Goal: Register for event/course

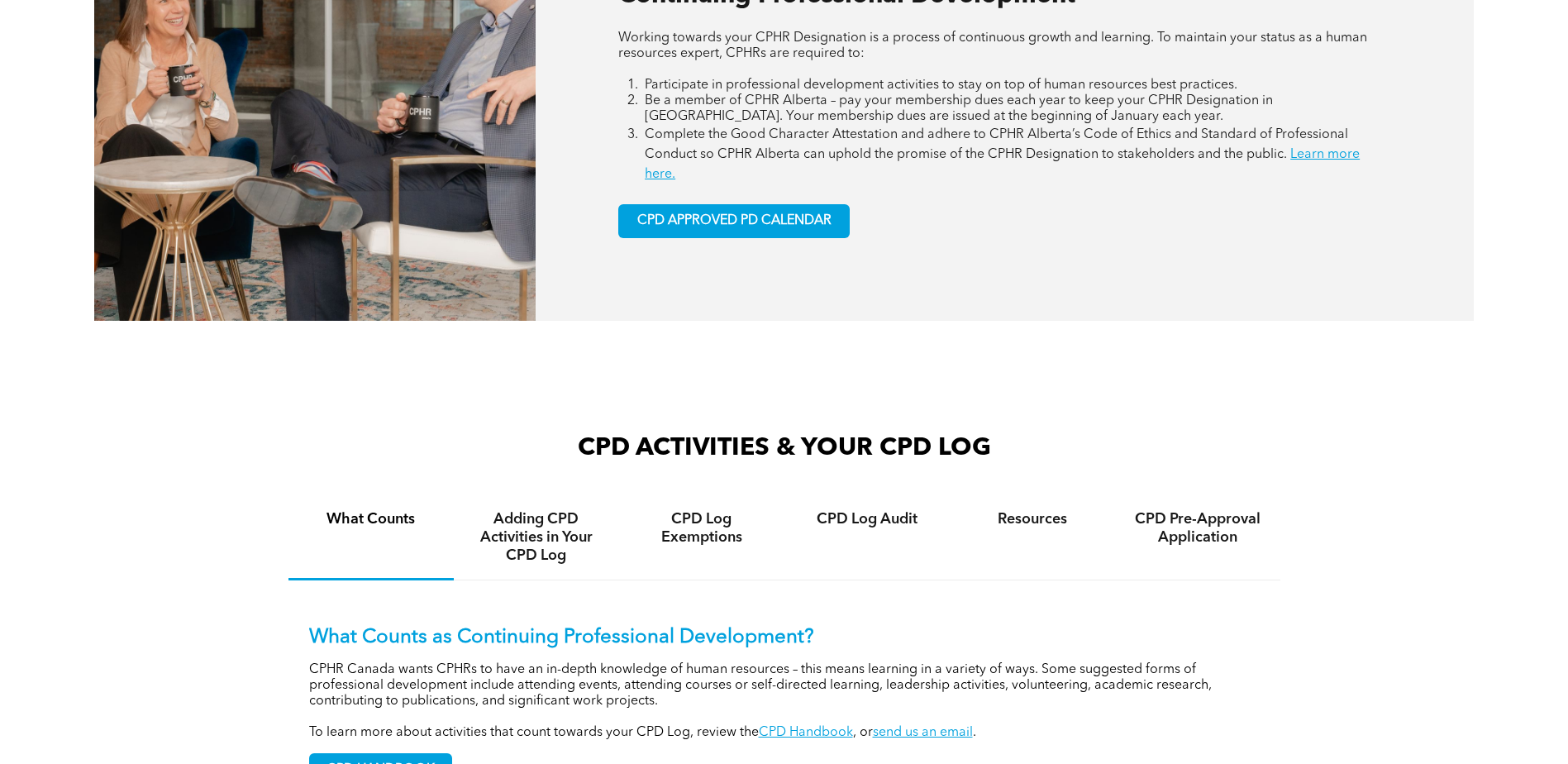
scroll to position [744, 0]
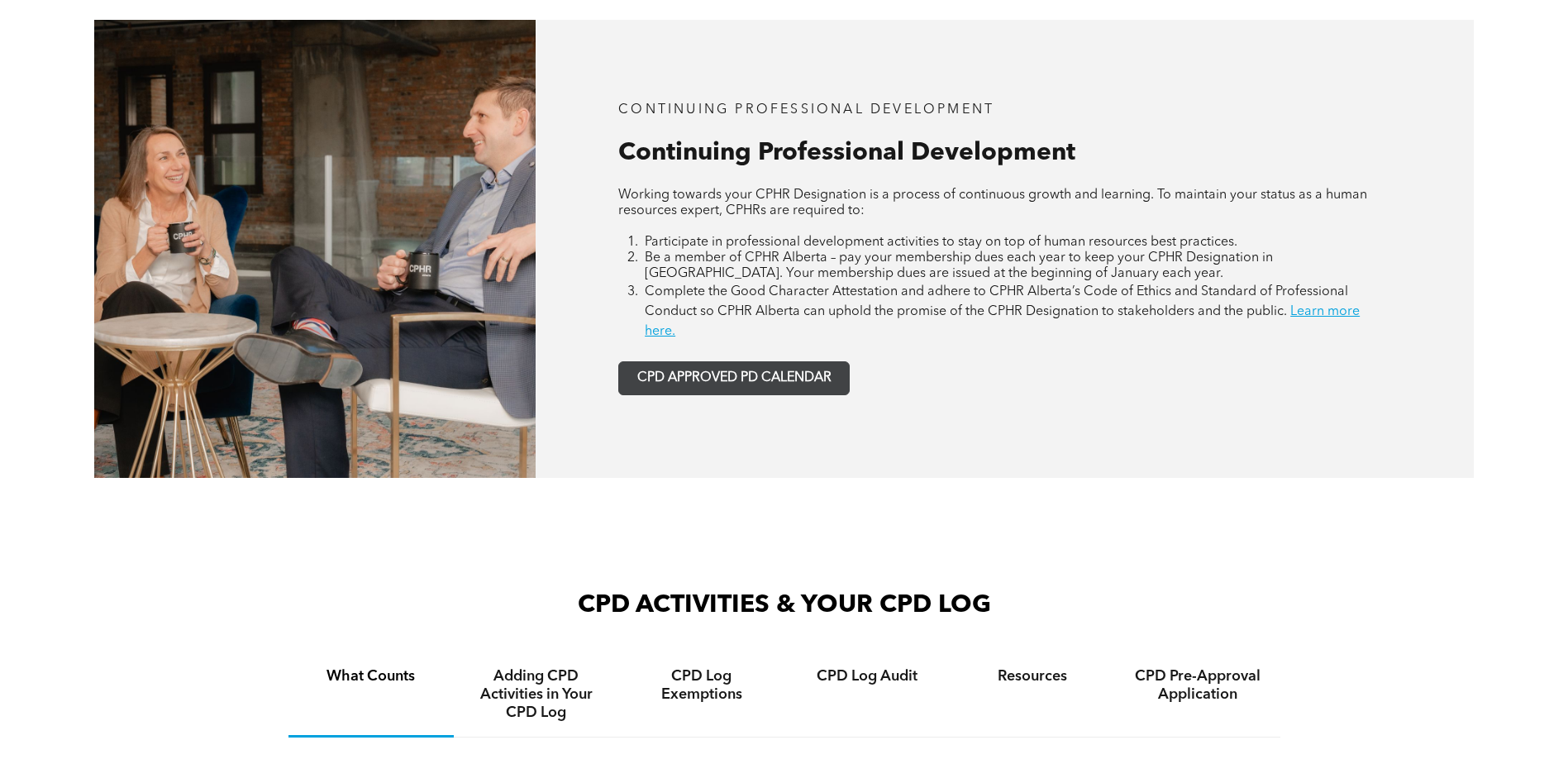
click at [754, 382] on span "CPD APPROVED PD CALENDAR" at bounding box center [733, 378] width 194 height 16
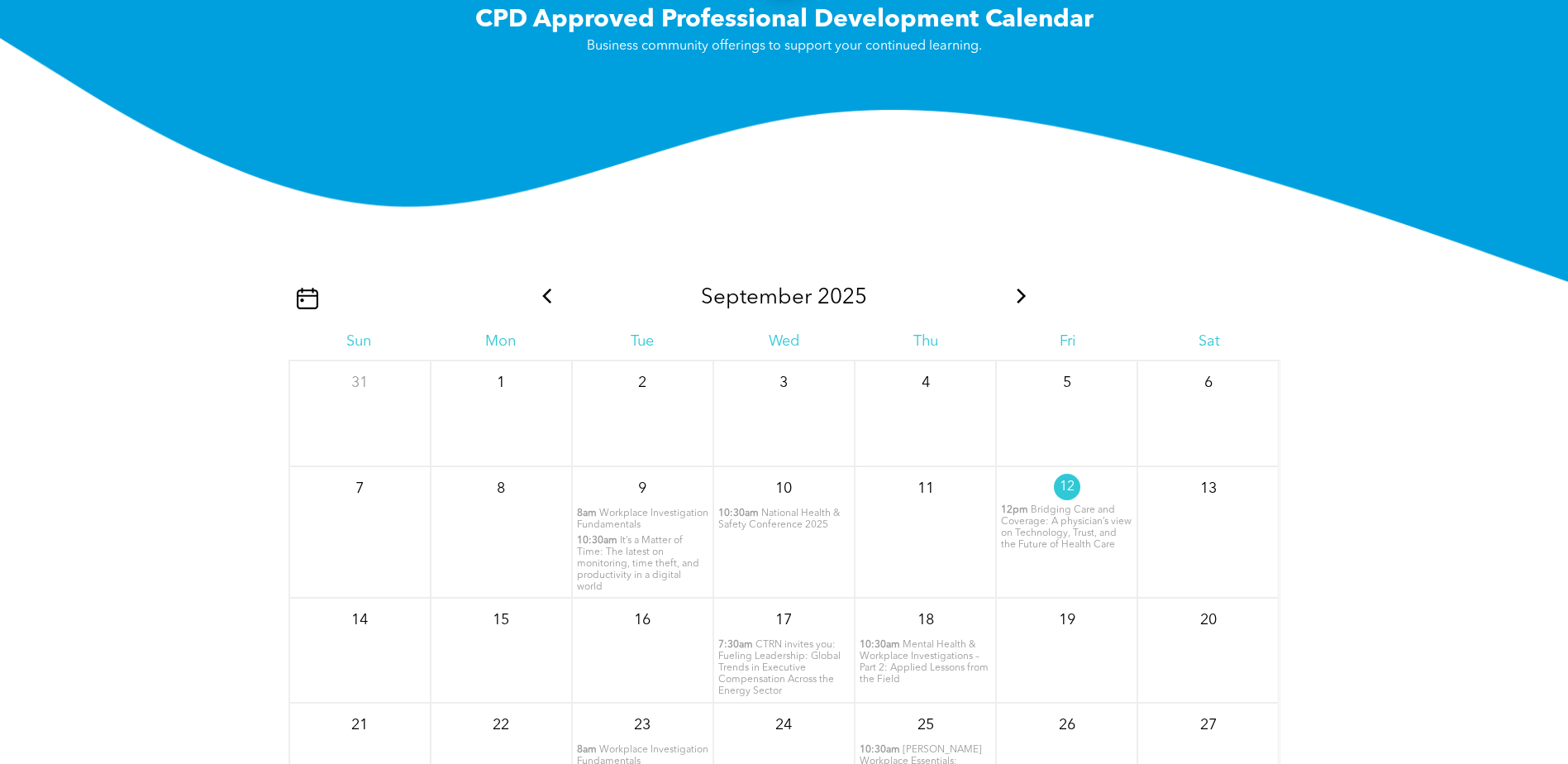
scroll to position [1923, 0]
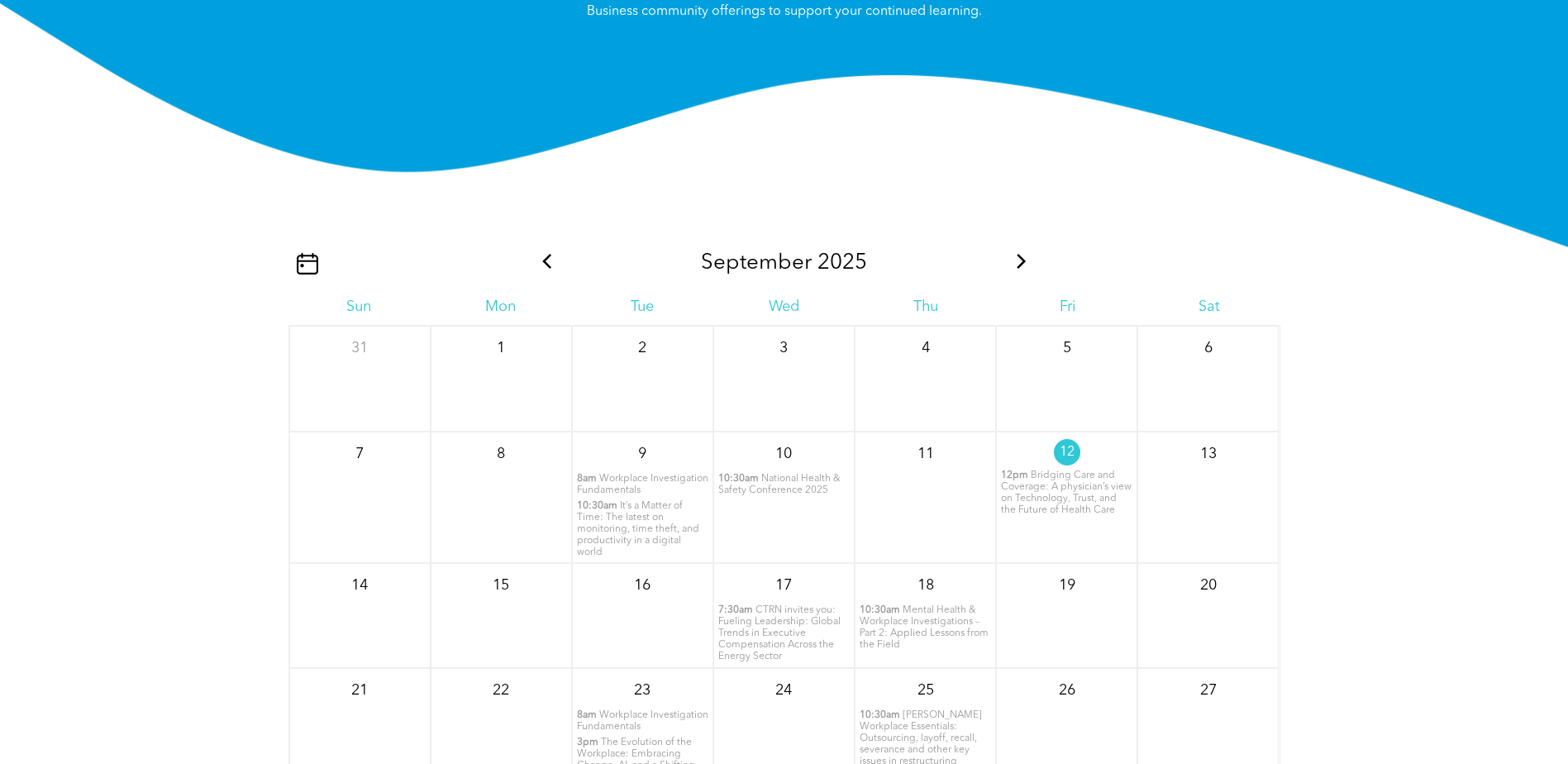
click at [1022, 261] on icon at bounding box center [1021, 261] width 9 height 15
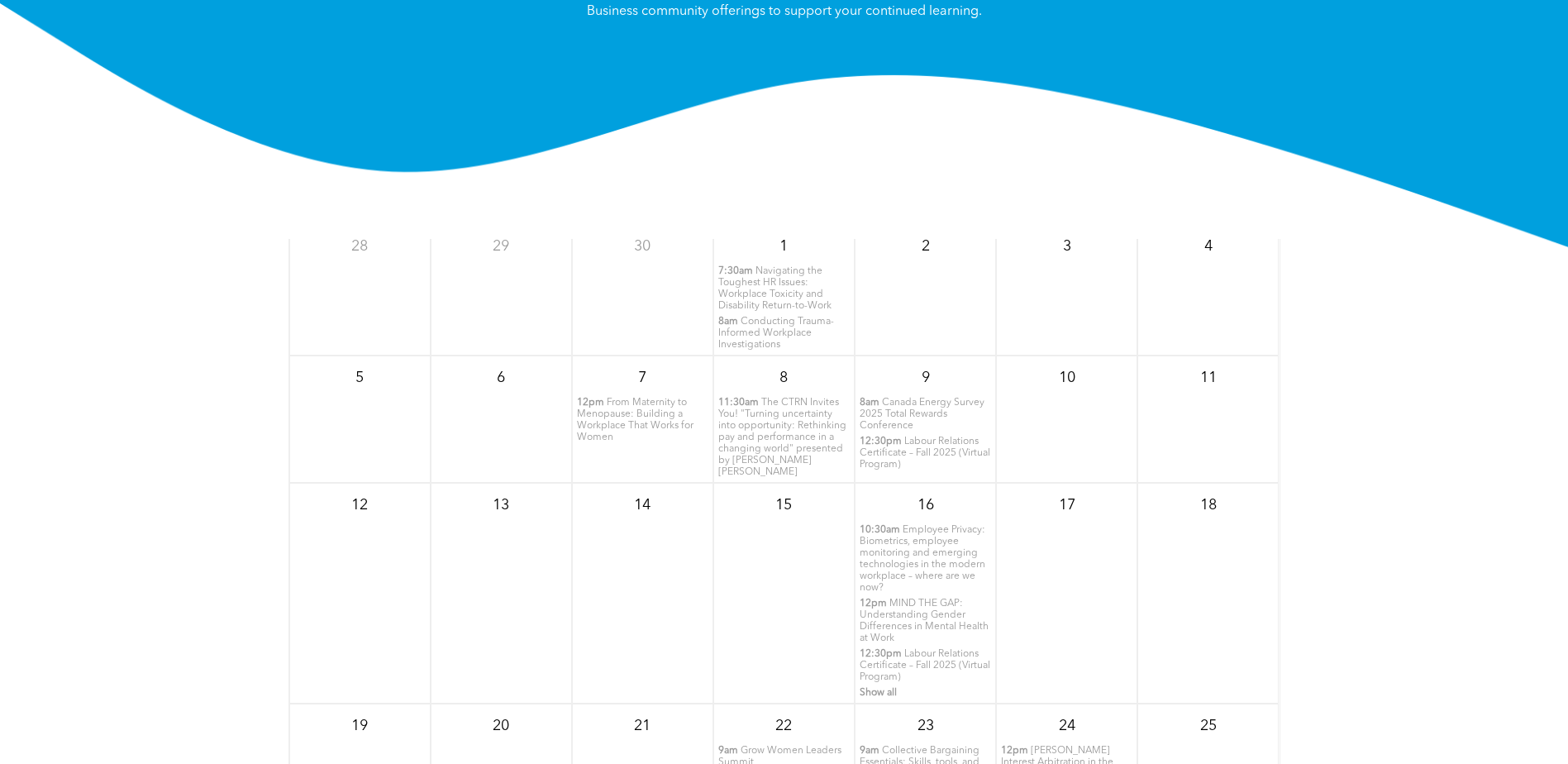
scroll to position [0, 0]
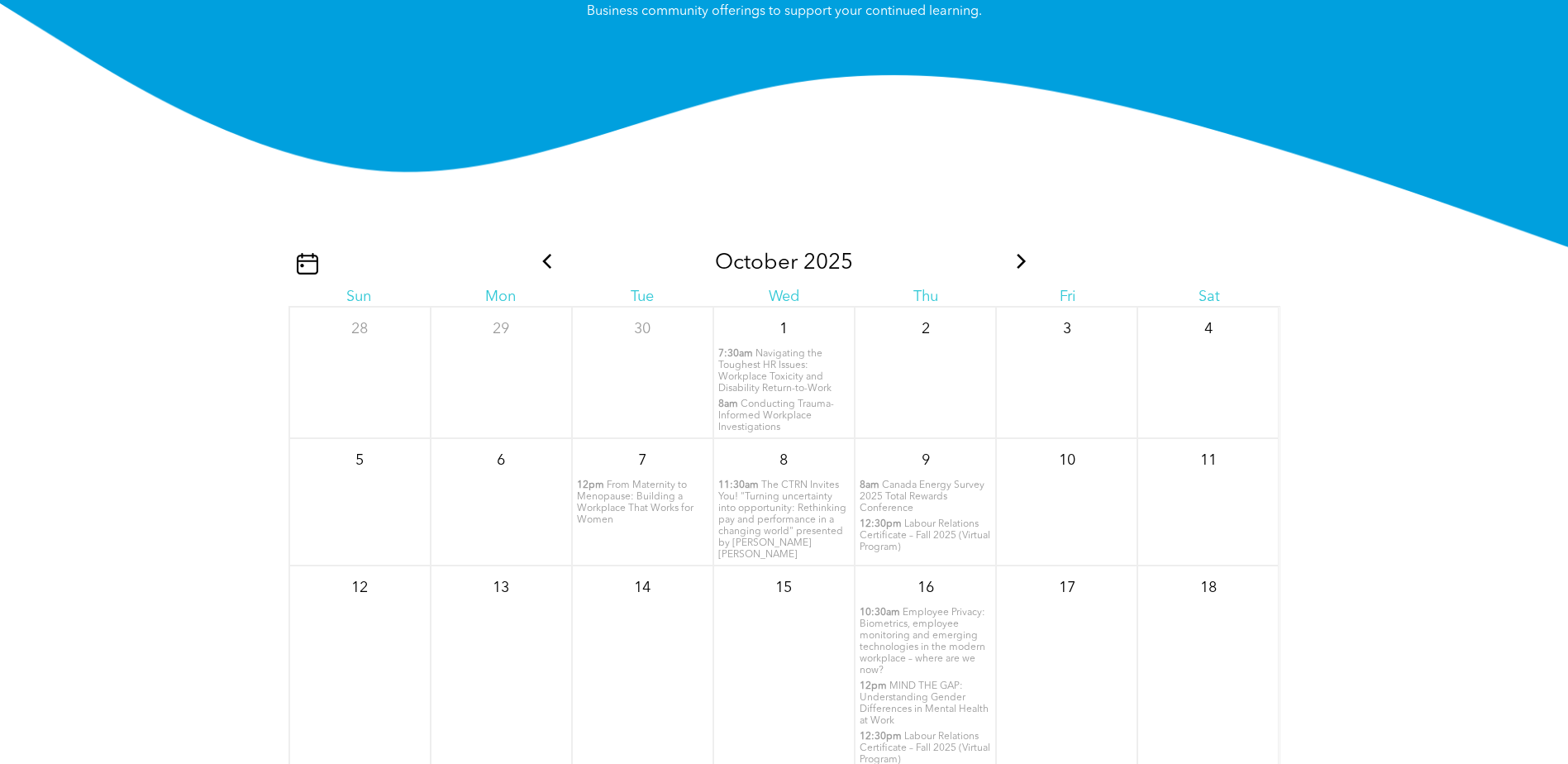
click at [1011, 263] on icon at bounding box center [1021, 261] width 21 height 15
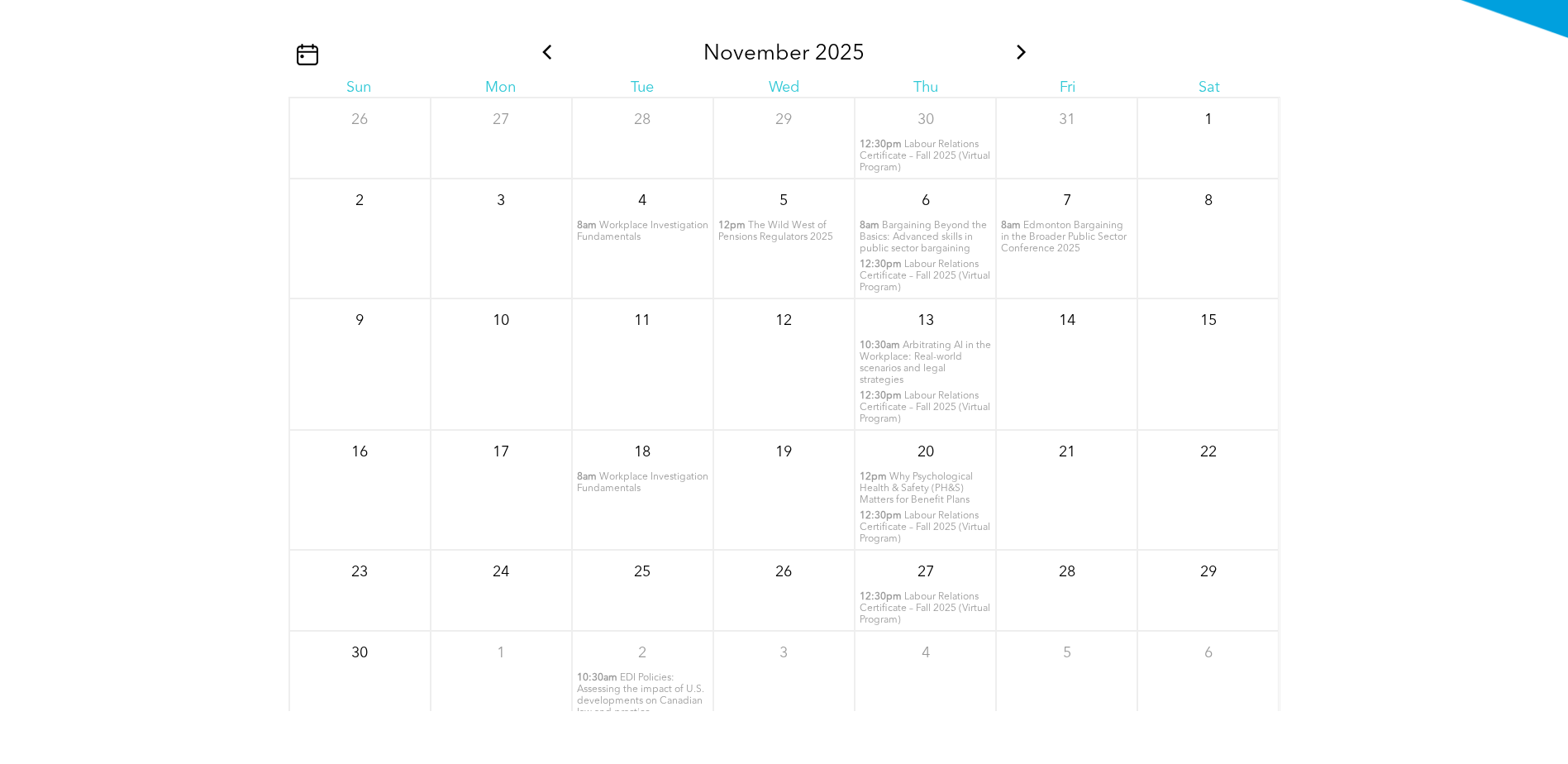
scroll to position [2171, 0]
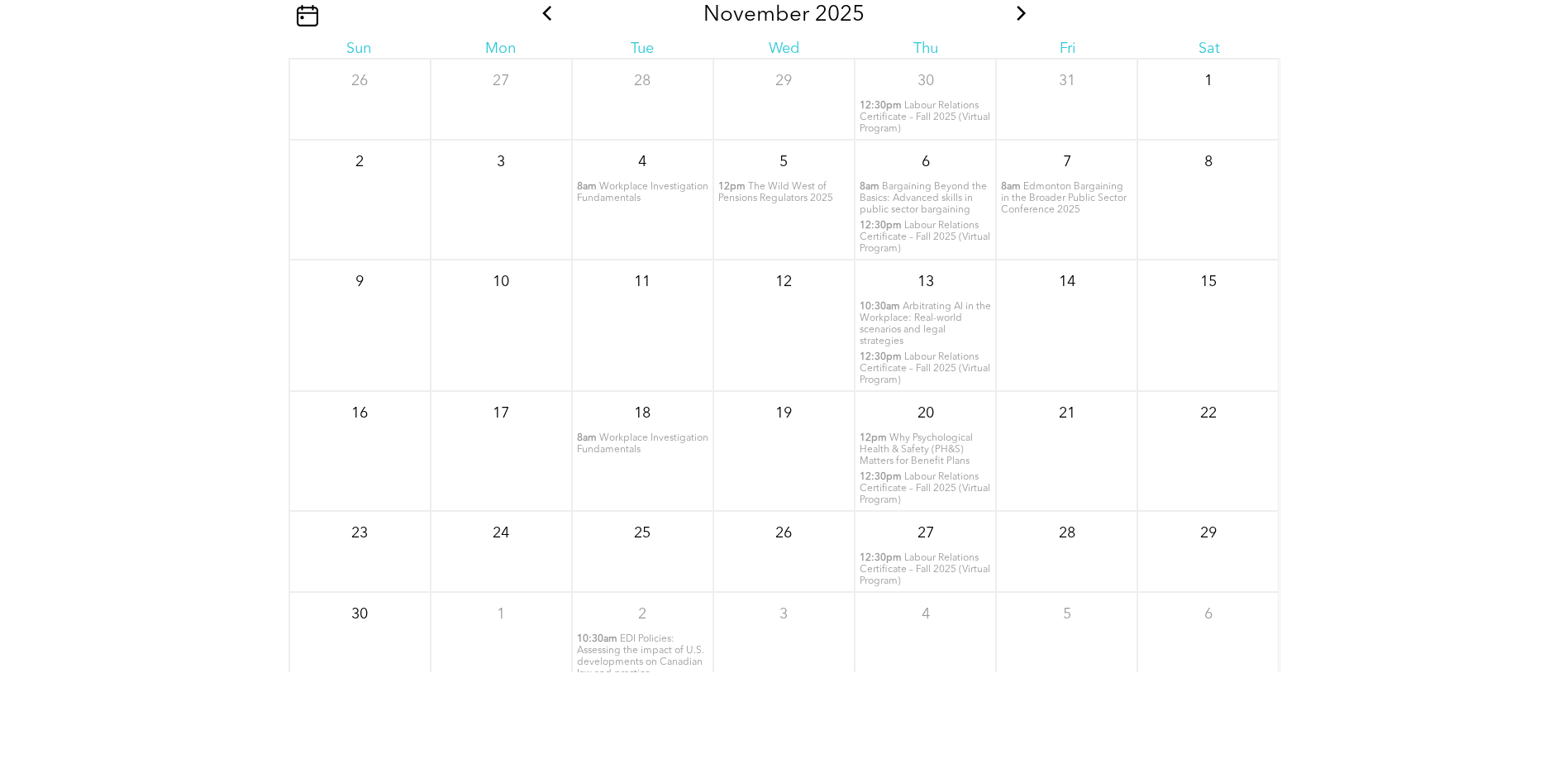
click at [1012, 14] on icon at bounding box center [1021, 13] width 21 height 15
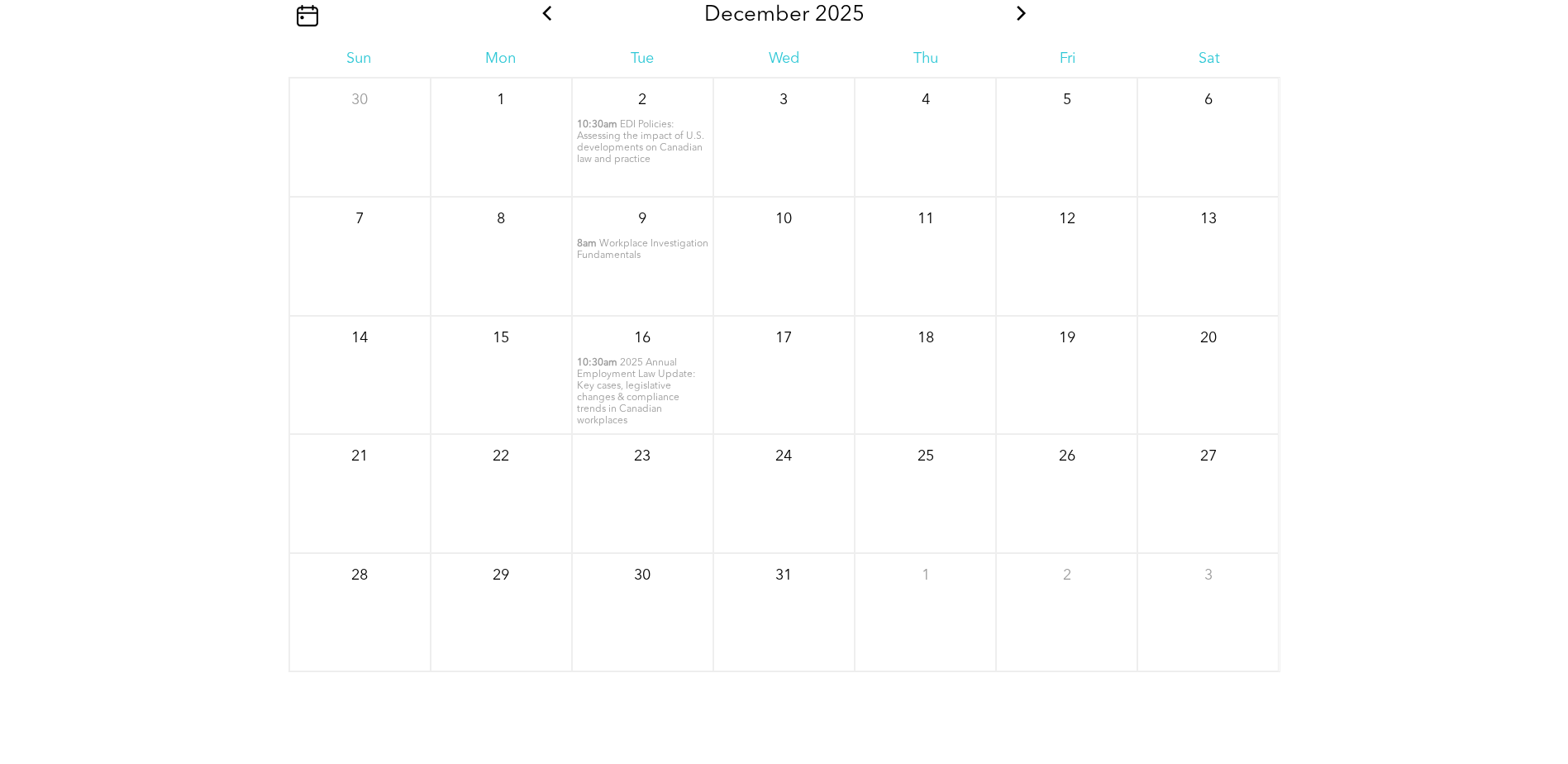
click at [1021, 13] on icon at bounding box center [1021, 13] width 9 height 15
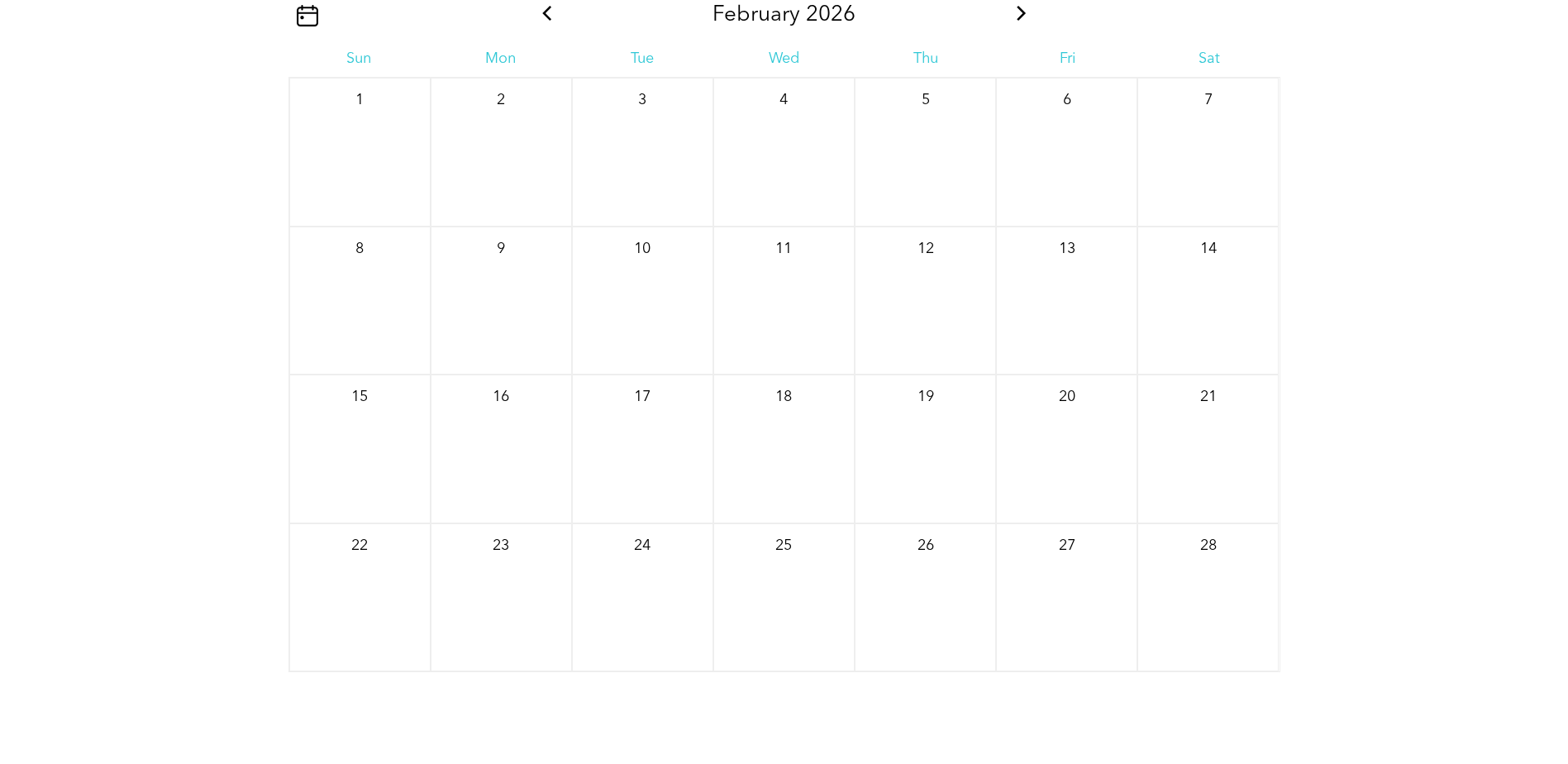
click at [547, 13] on icon at bounding box center [547, 13] width 9 height 15
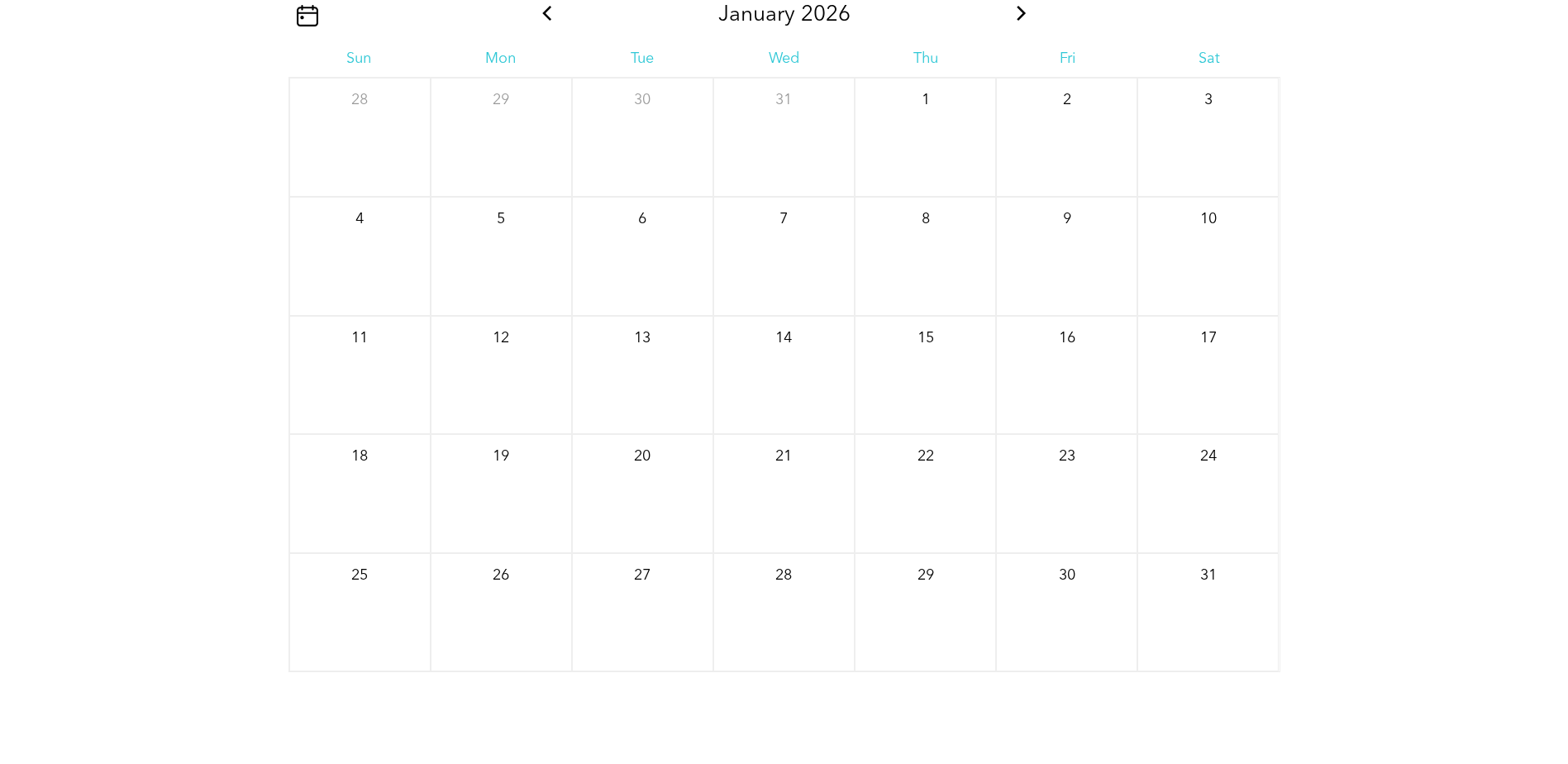
click at [547, 13] on icon at bounding box center [547, 13] width 9 height 15
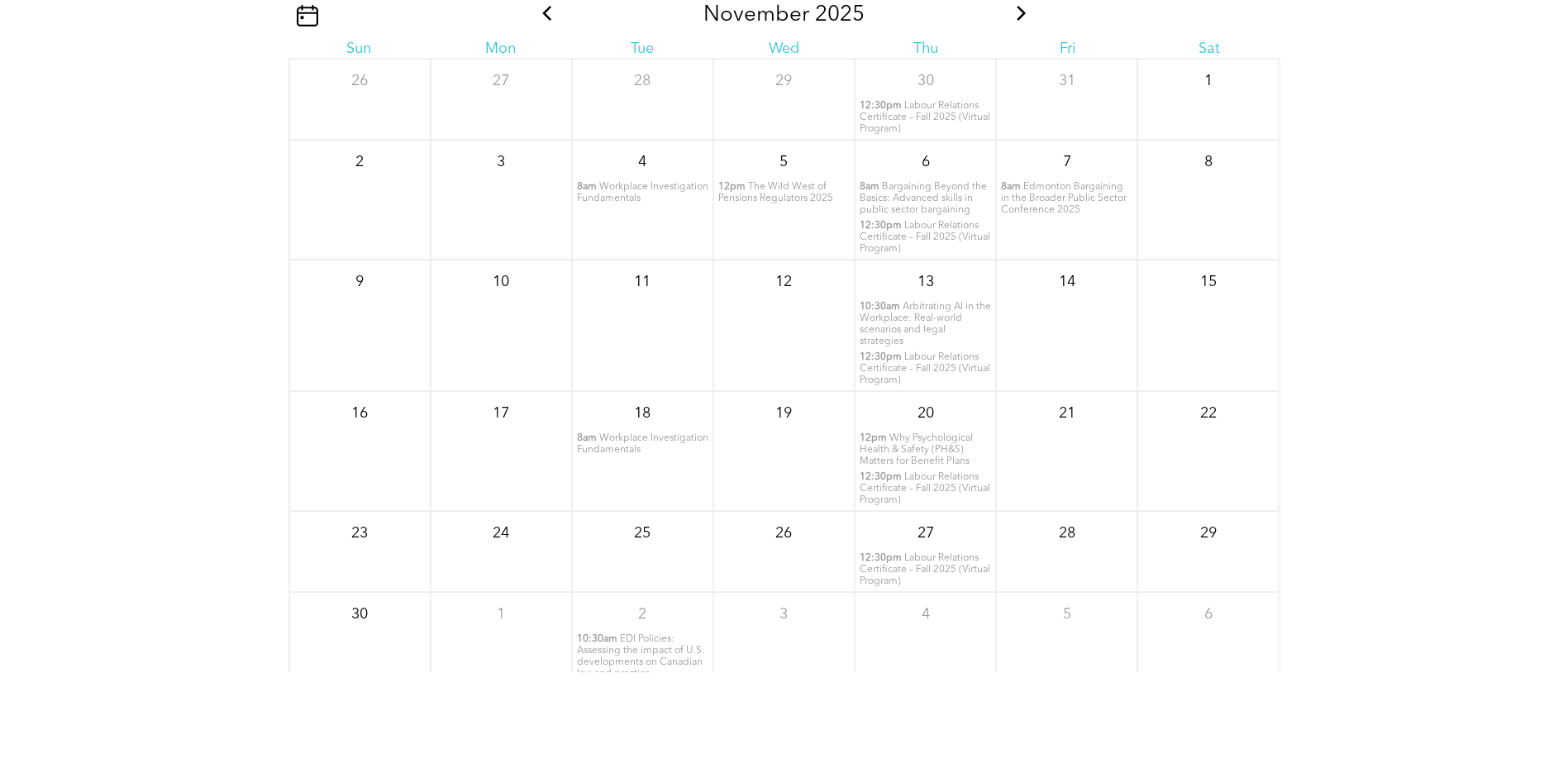
click at [547, 13] on icon at bounding box center [547, 13] width 21 height 15
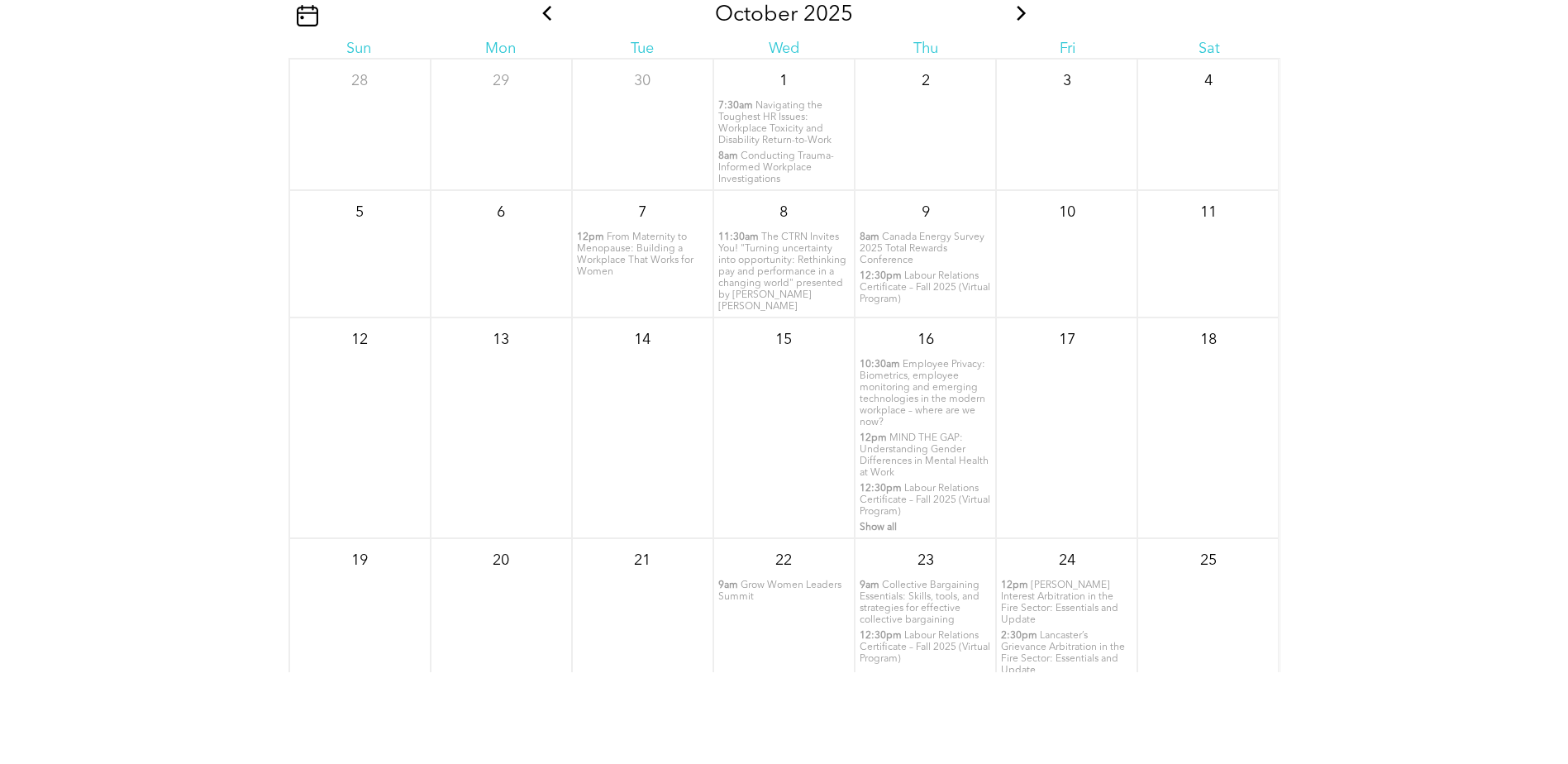
click at [547, 13] on icon at bounding box center [547, 13] width 21 height 15
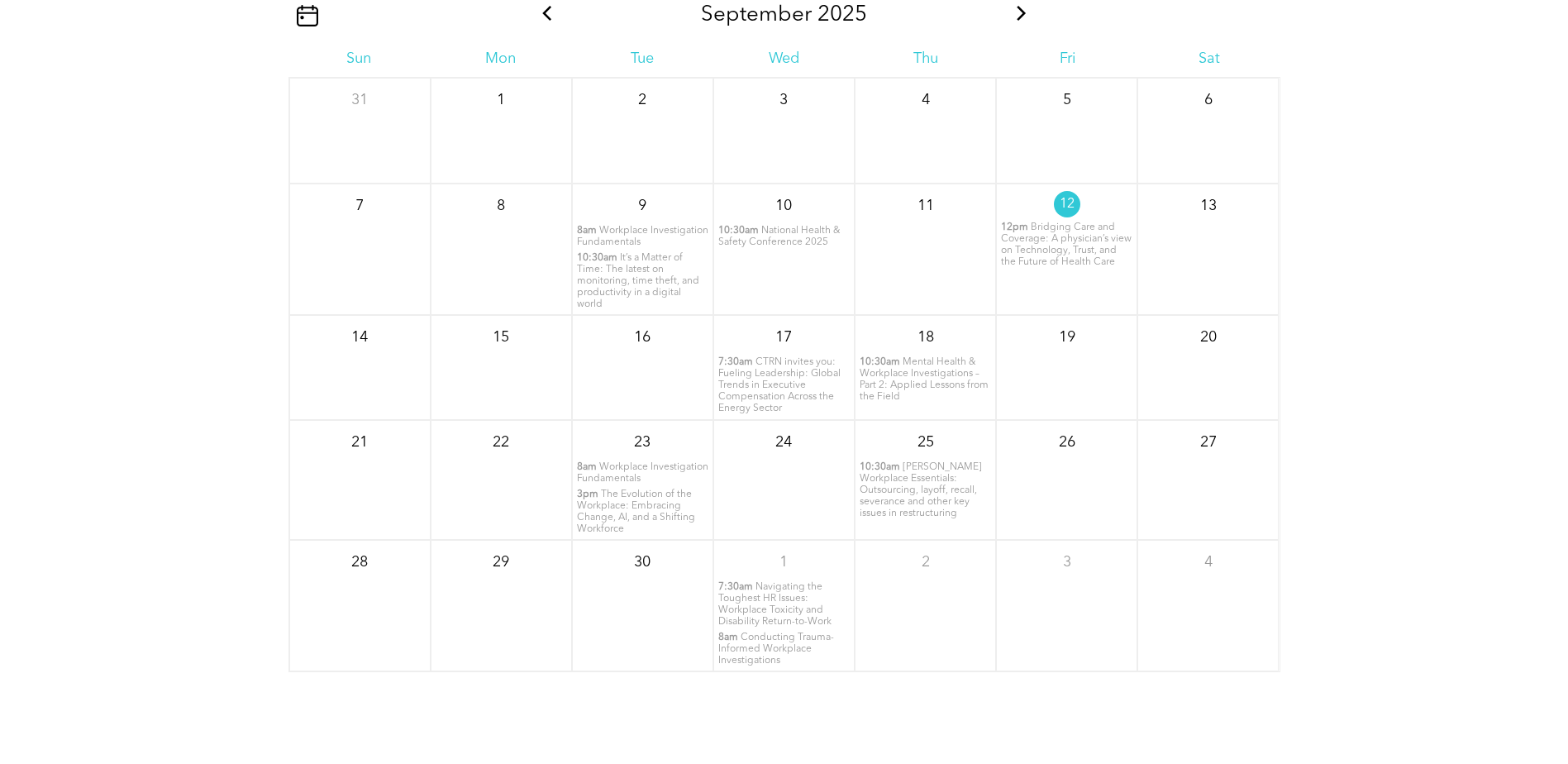
click at [546, 13] on icon at bounding box center [547, 13] width 9 height 15
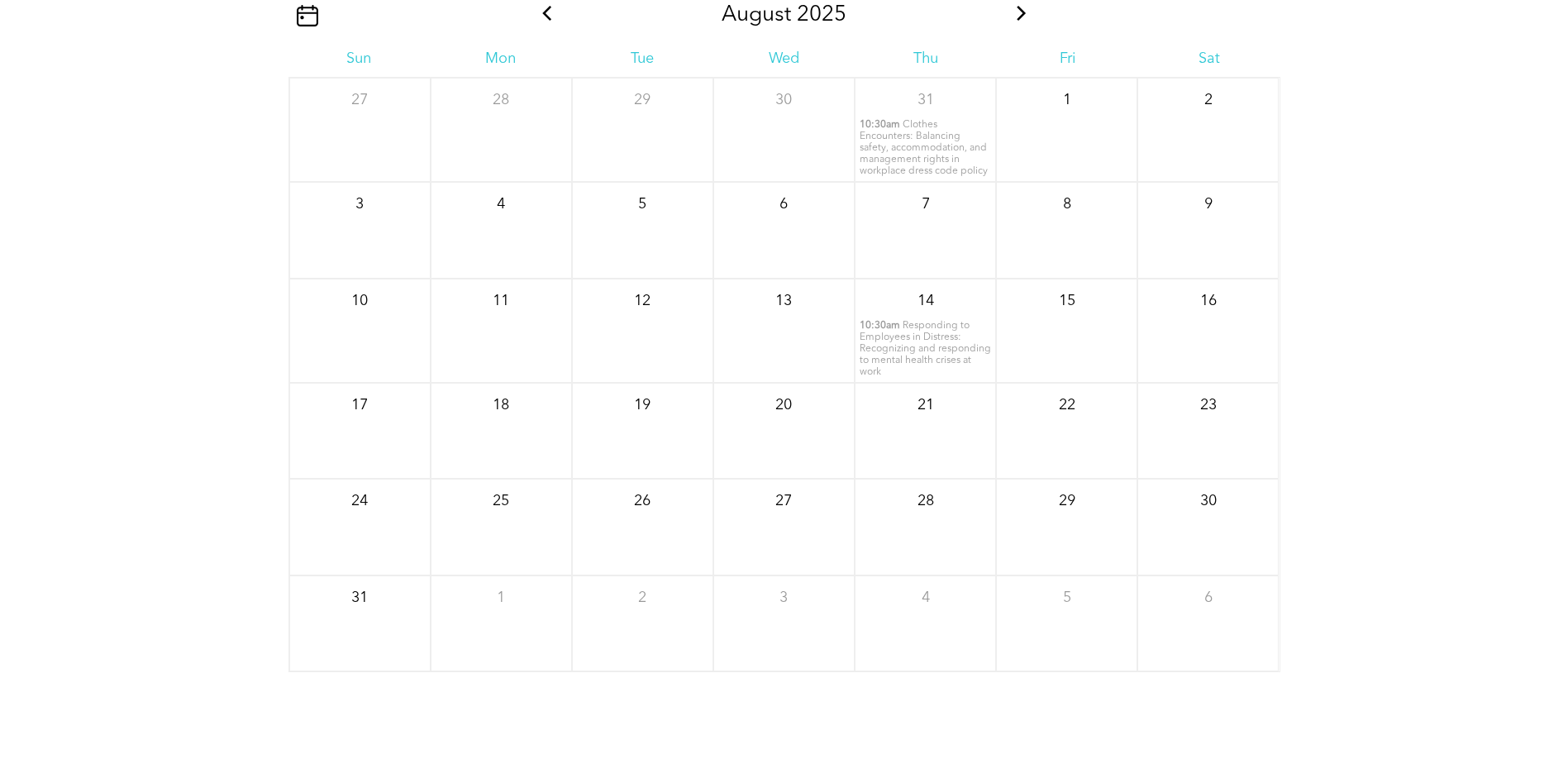
click at [546, 13] on icon at bounding box center [547, 13] width 9 height 15
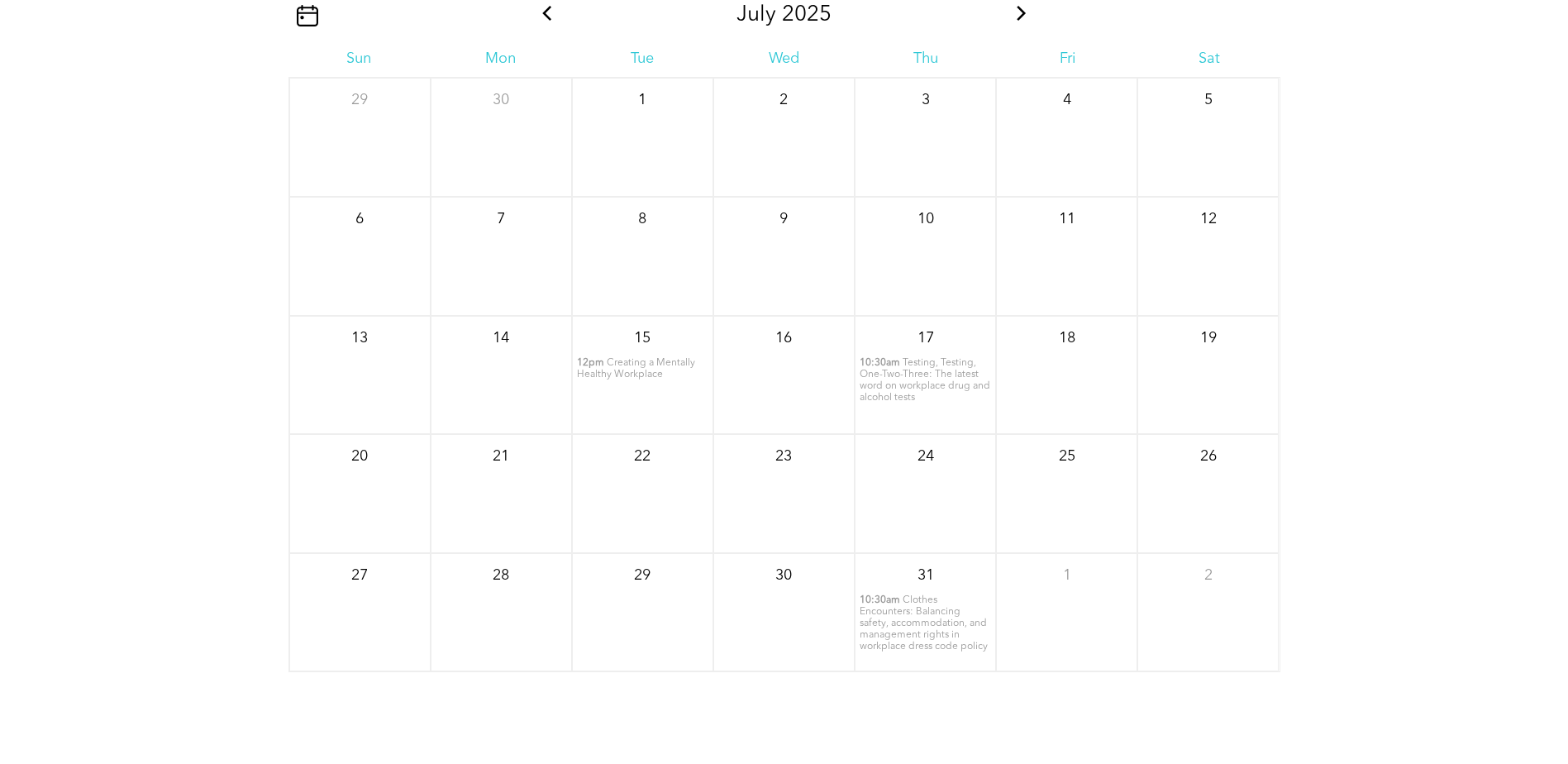
click at [546, 13] on icon at bounding box center [547, 13] width 9 height 15
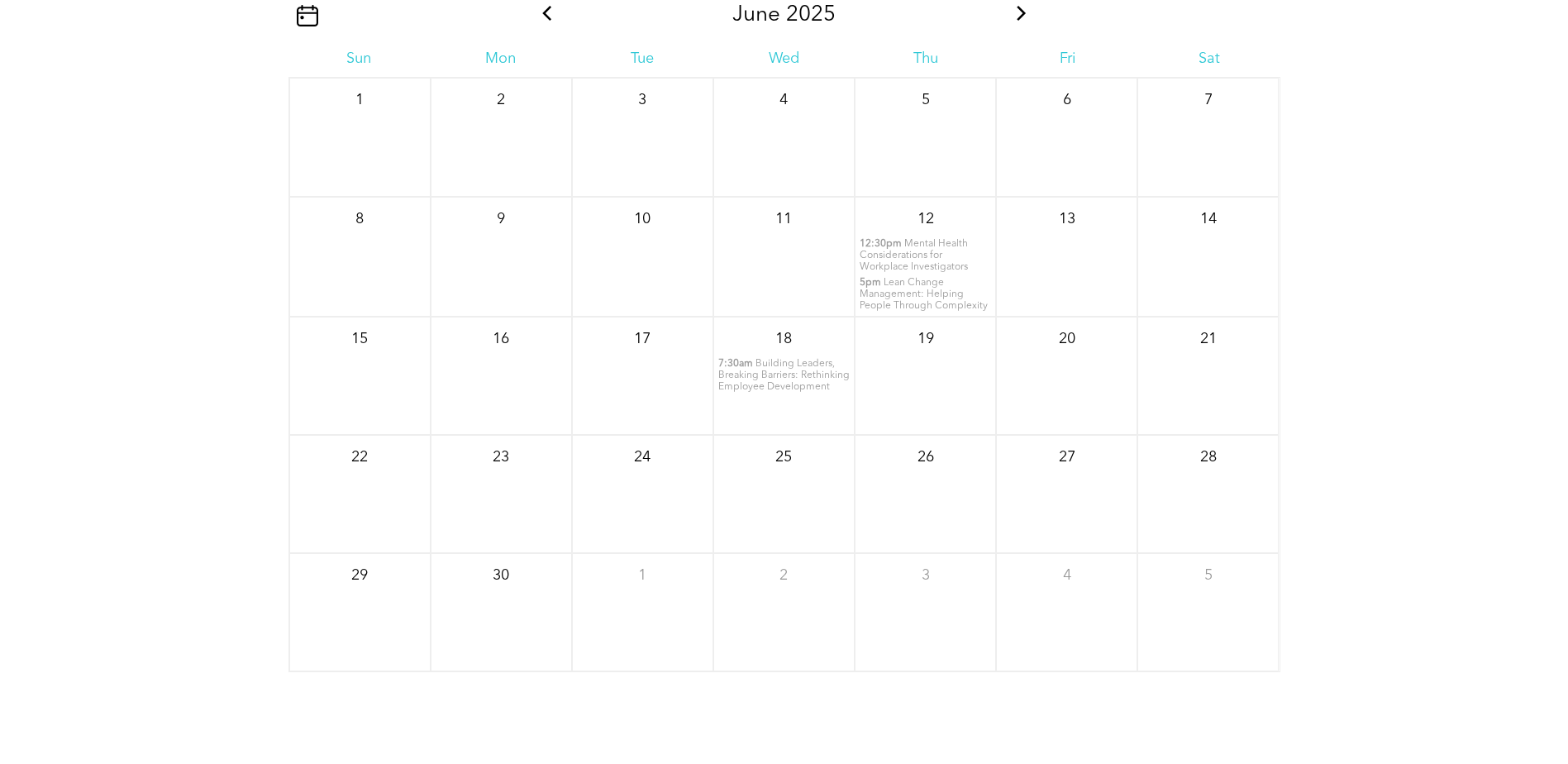
click at [546, 13] on icon at bounding box center [547, 13] width 9 height 15
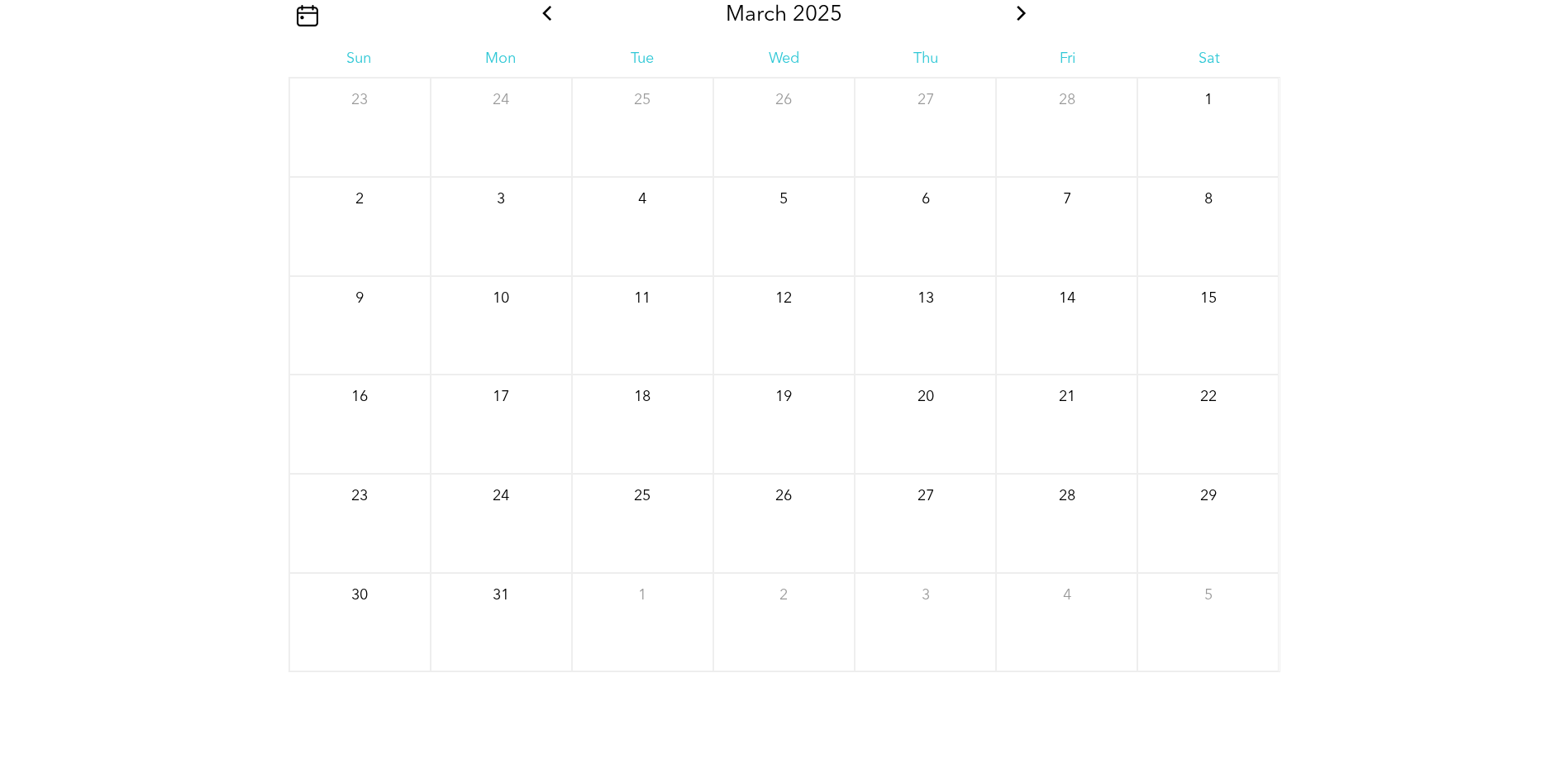
click at [546, 13] on icon at bounding box center [547, 13] width 9 height 15
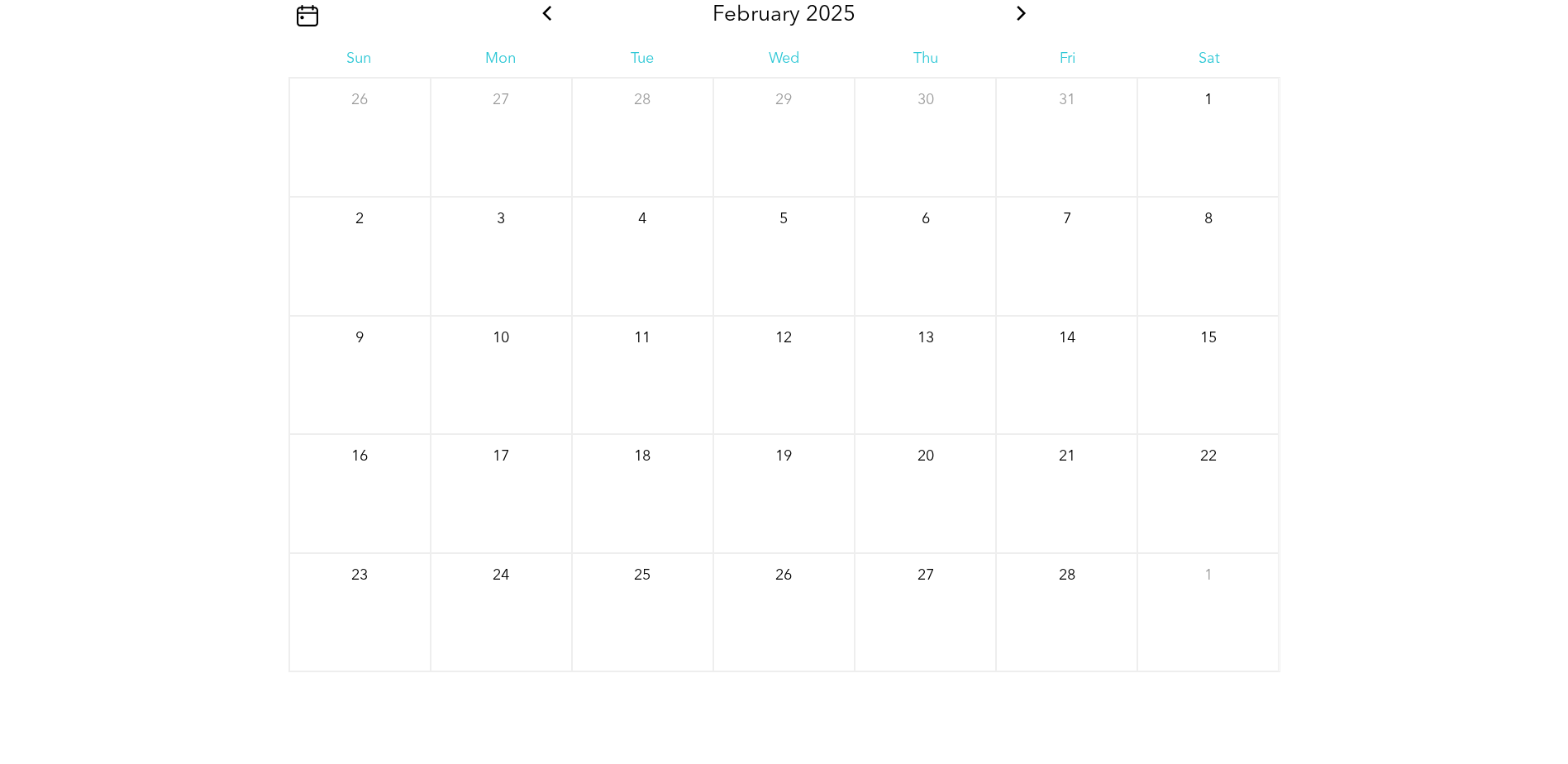
click at [546, 13] on icon at bounding box center [547, 13] width 9 height 15
